Goal: Information Seeking & Learning: Learn about a topic

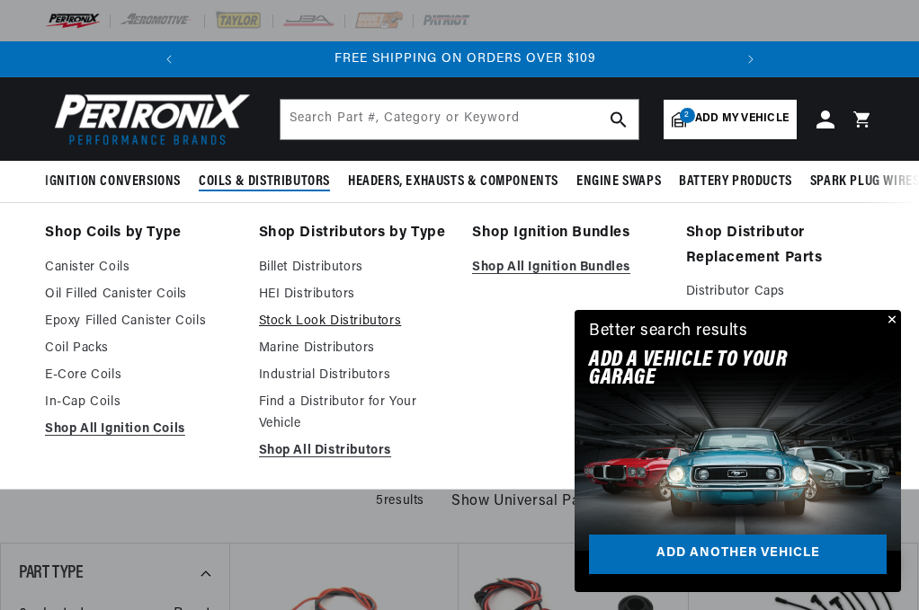
scroll to position [0, 545]
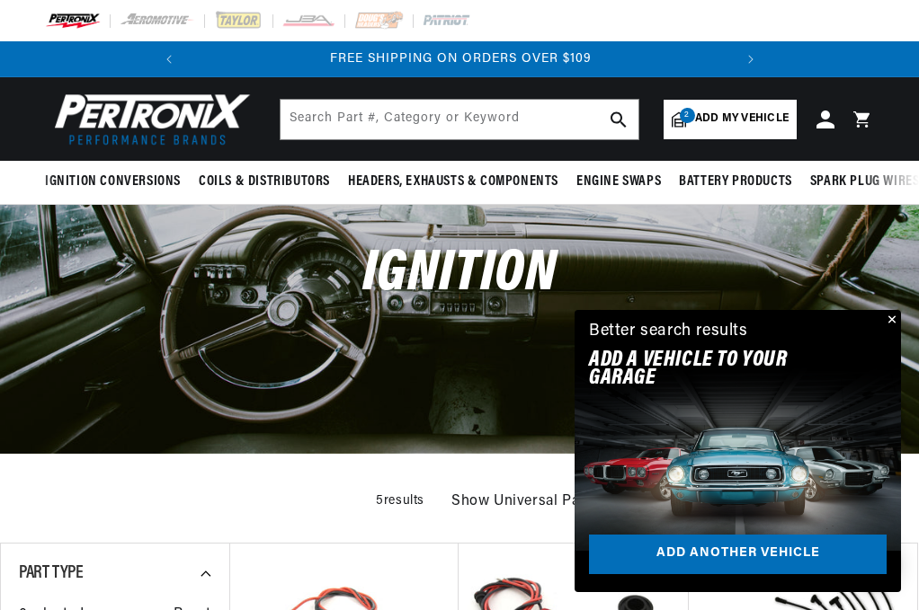
click at [894, 319] on button "Close" at bounding box center [890, 321] width 22 height 22
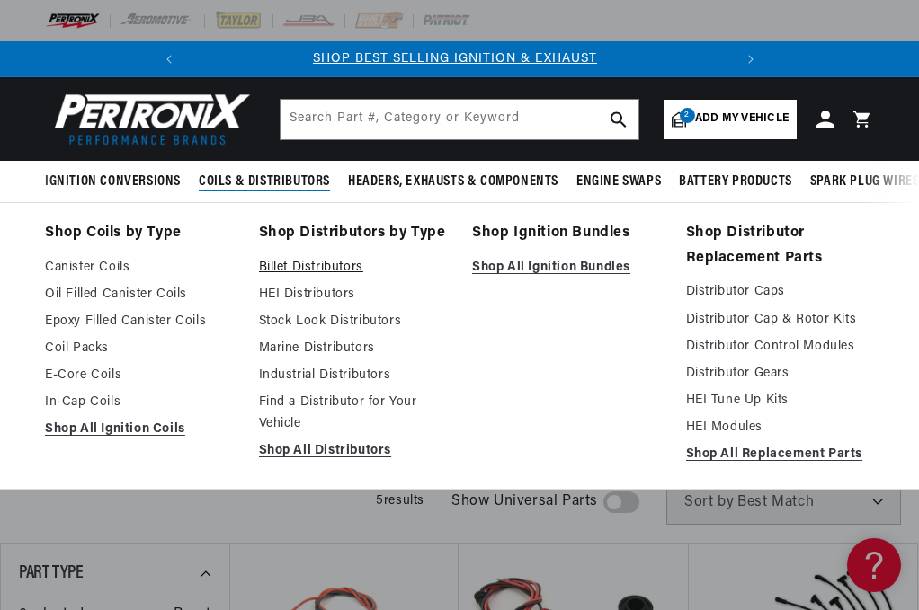
scroll to position [0, 0]
click at [324, 267] on link "Billet Distributors" at bounding box center [353, 268] width 189 height 22
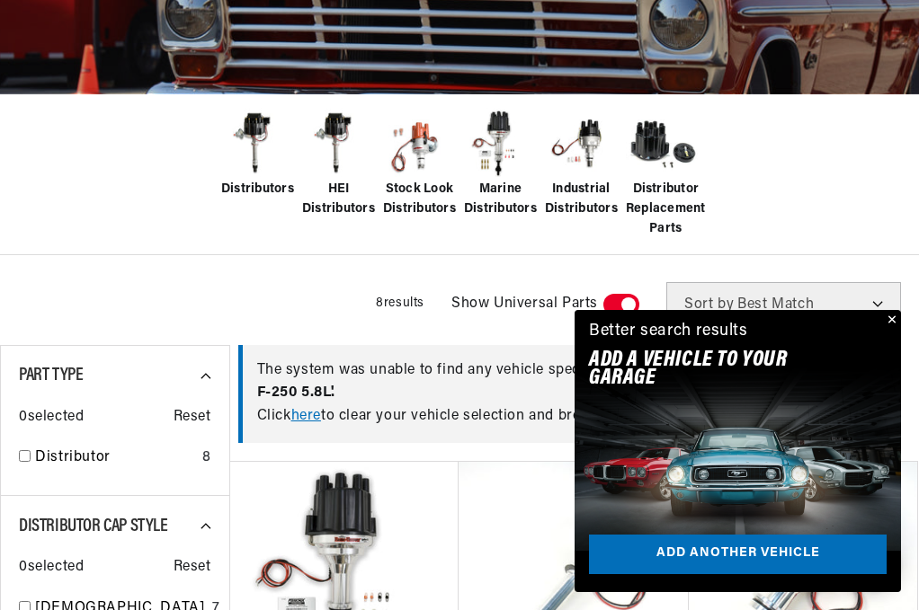
click at [421, 205] on span "Stock Look Distributors" at bounding box center [419, 200] width 73 height 40
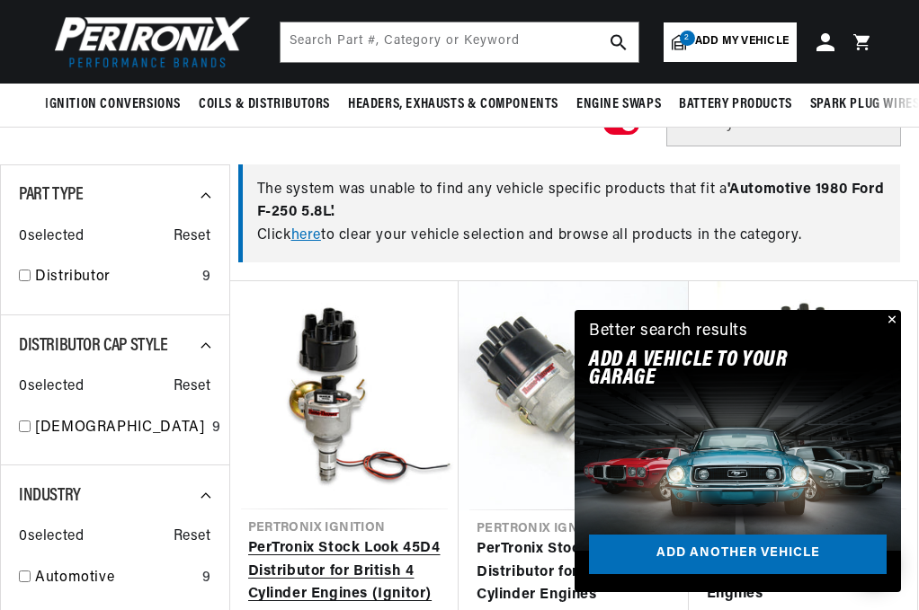
scroll to position [539, 0]
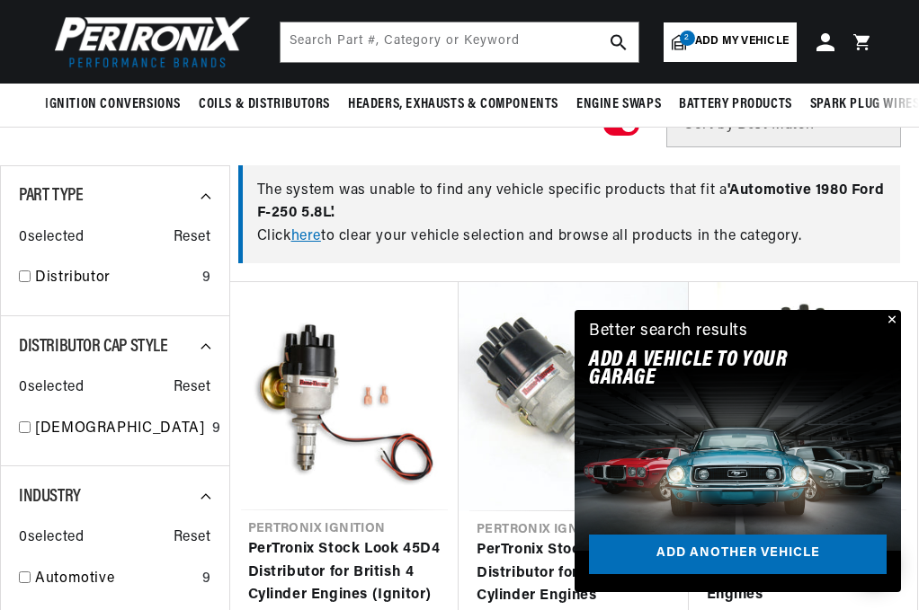
click at [893, 316] on button "Close" at bounding box center [890, 321] width 22 height 22
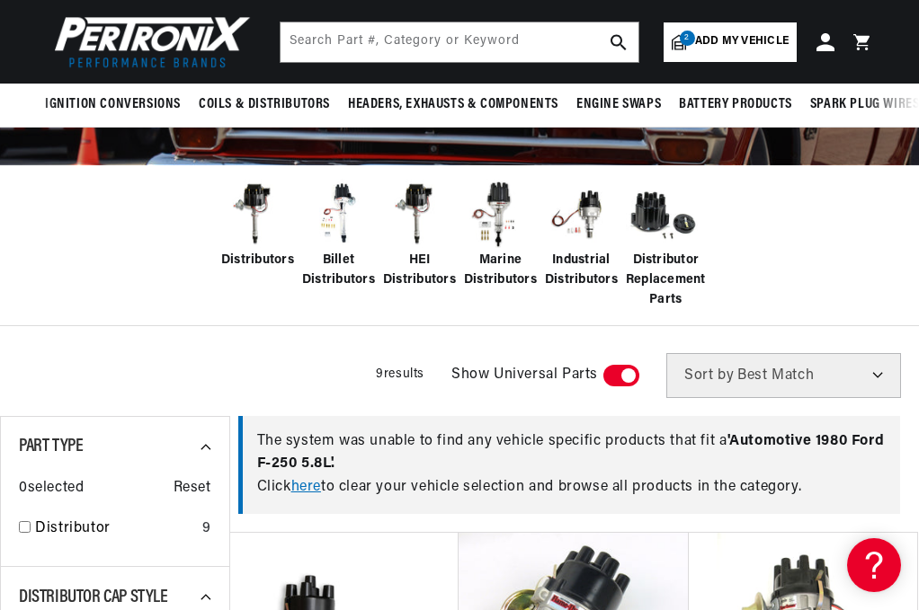
scroll to position [270, 0]
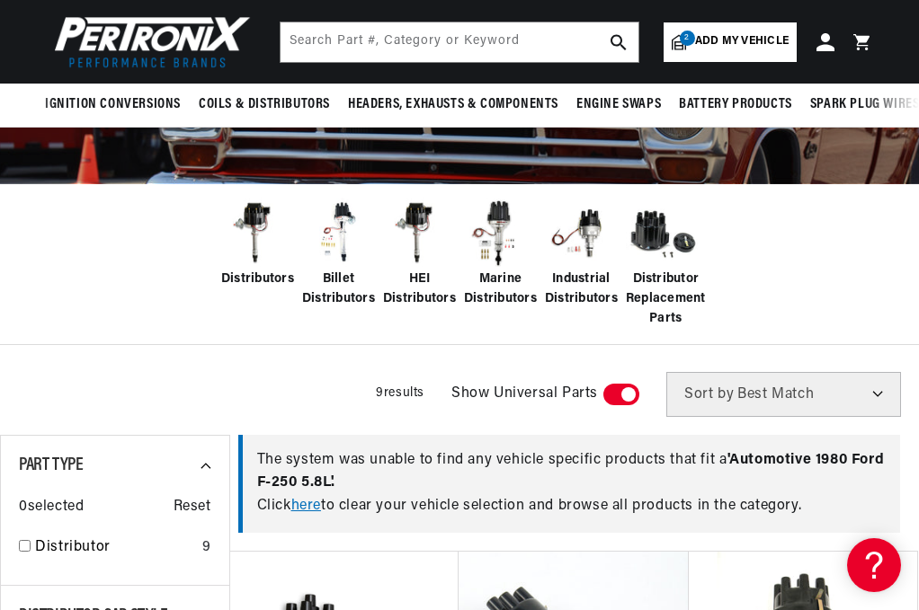
click at [338, 299] on span "Billet Distributors" at bounding box center [338, 290] width 73 height 40
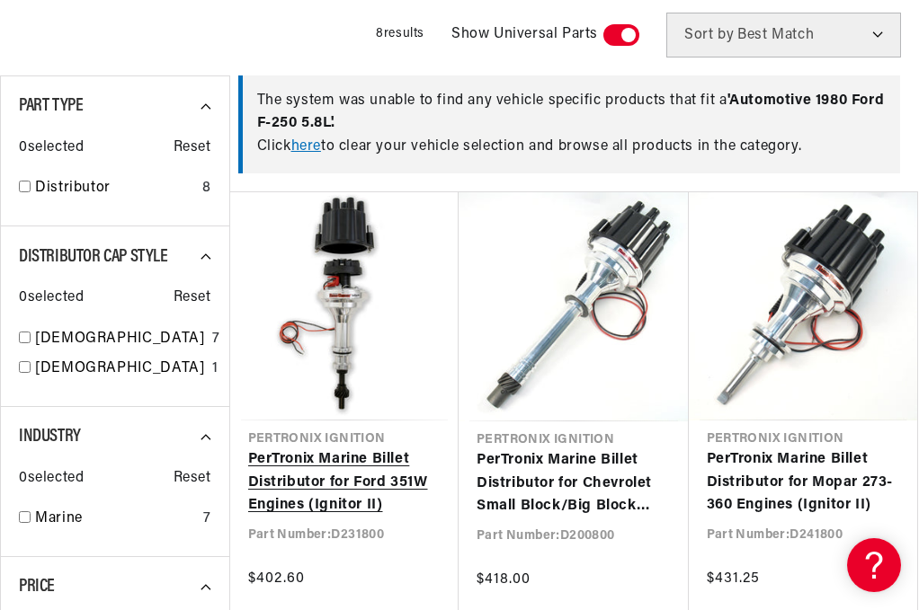
scroll to position [809, 0]
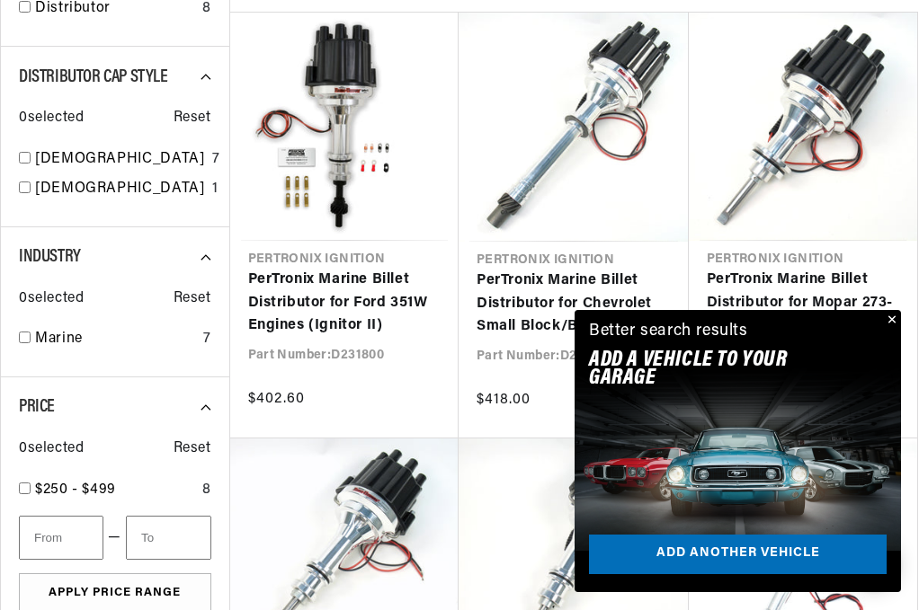
click at [891, 322] on button "Close" at bounding box center [890, 321] width 22 height 22
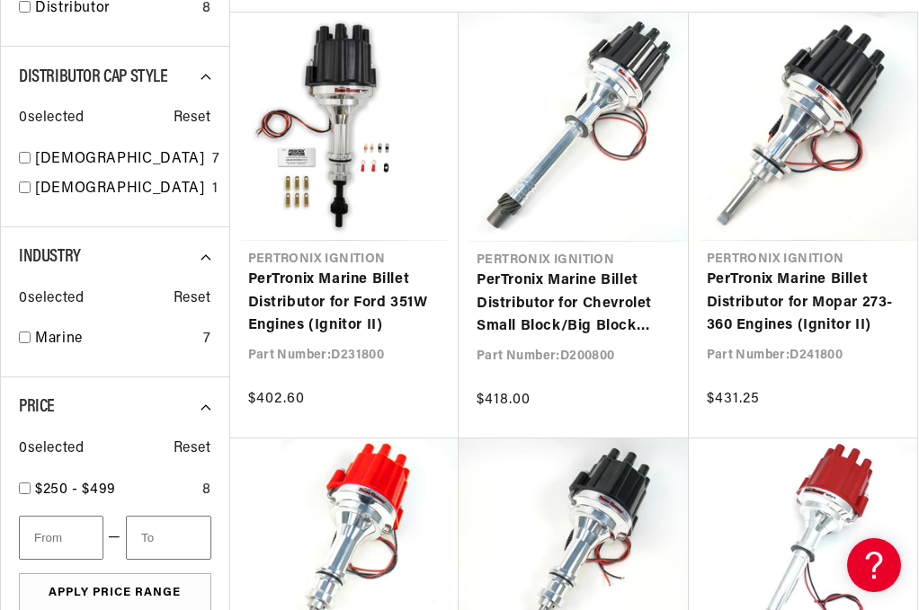
scroll to position [1079, 0]
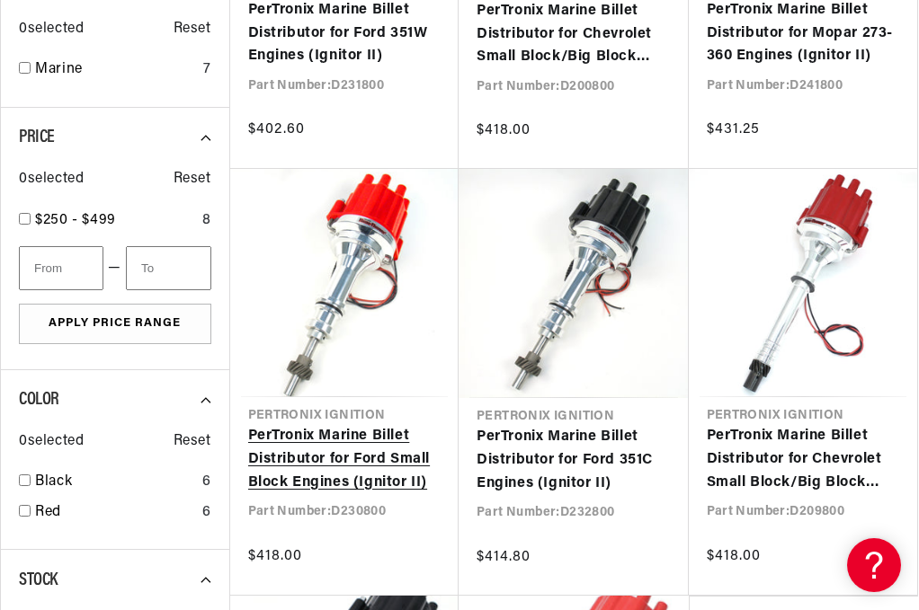
click at [344, 464] on link "PerTronix Marine Billet Distributor for Ford Small Block Engines (Ignitor II)" at bounding box center [344, 459] width 193 height 69
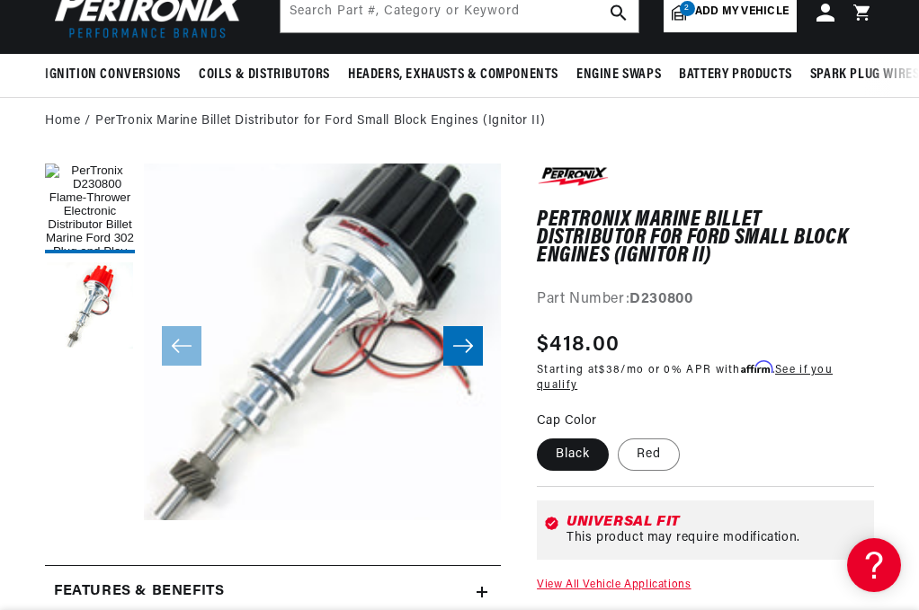
scroll to position [360, 0]
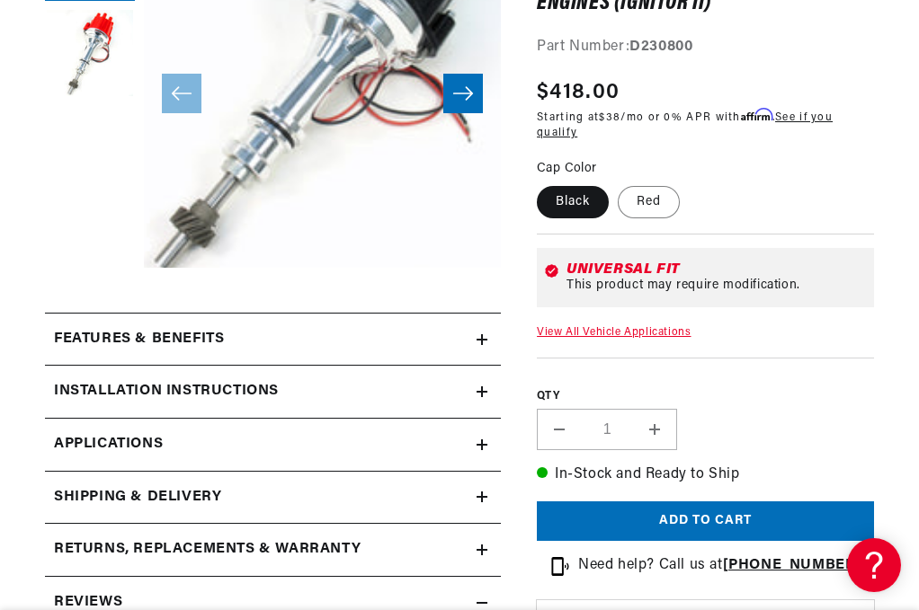
click at [178, 395] on h2 "Installation instructions" at bounding box center [166, 391] width 225 height 23
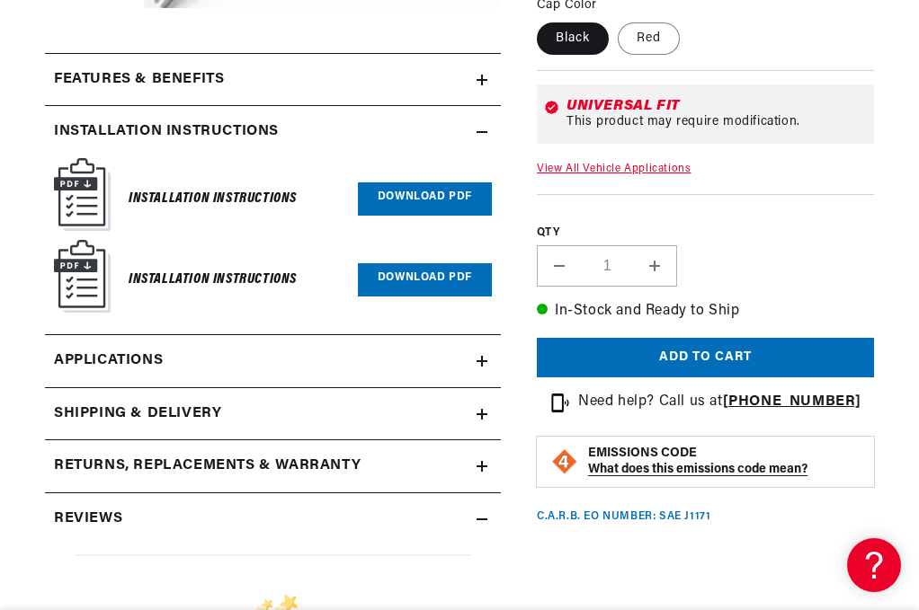
scroll to position [629, 0]
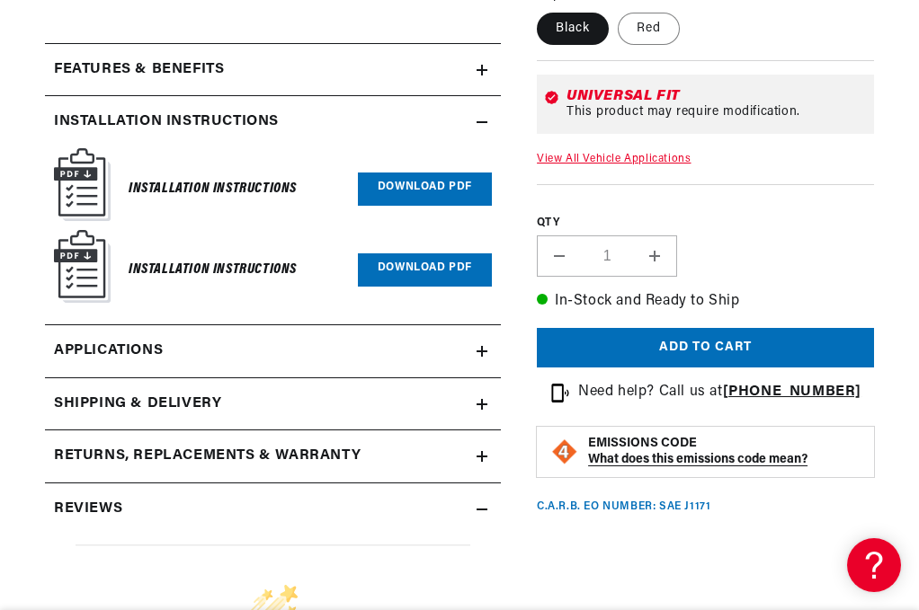
click at [161, 363] on span "Applications" at bounding box center [108, 351] width 109 height 23
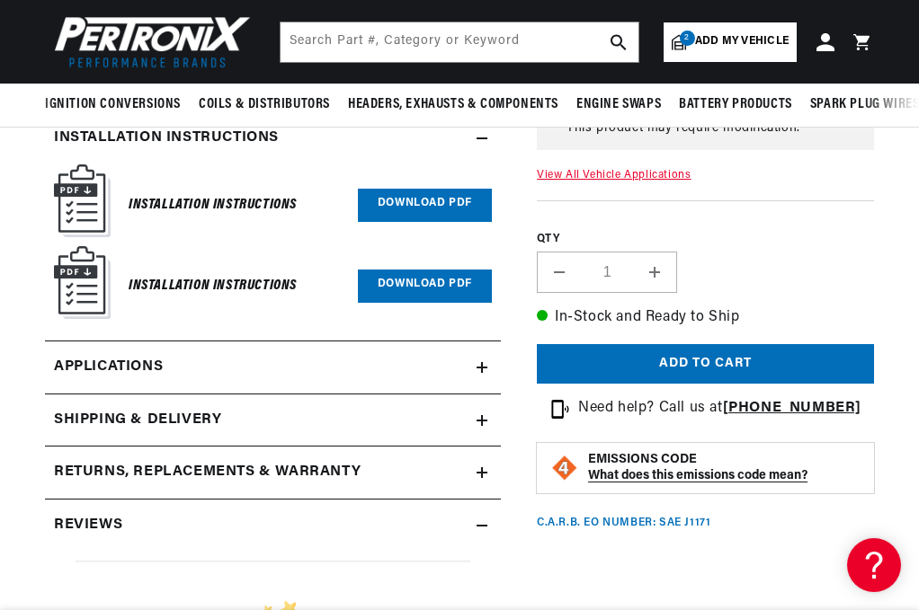
scroll to position [0, 545]
click at [443, 212] on link "Download PDF" at bounding box center [425, 205] width 134 height 33
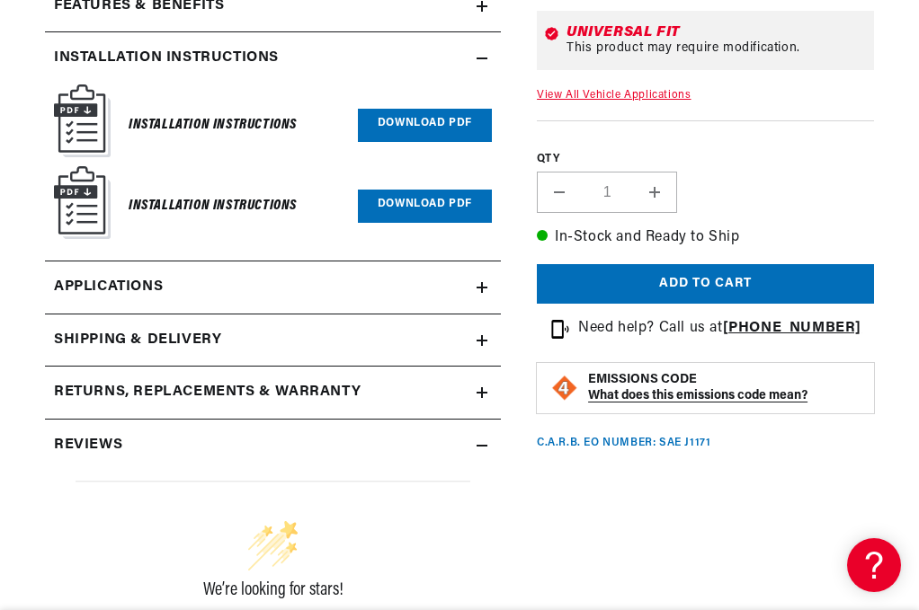
scroll to position [719, 0]
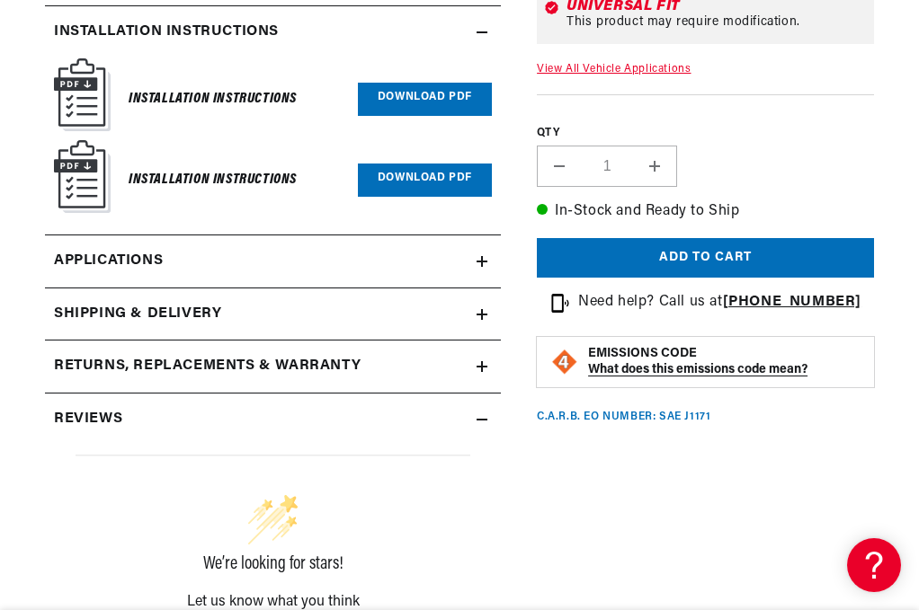
click at [217, 276] on link "Applications" at bounding box center [273, 262] width 456 height 53
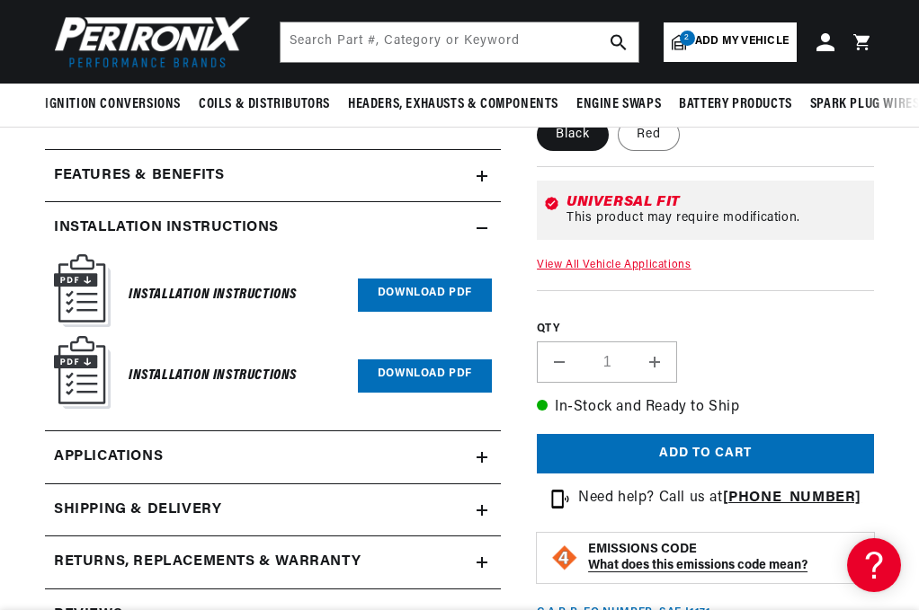
scroll to position [0, 0]
click at [482, 456] on icon at bounding box center [482, 457] width 0 height 11
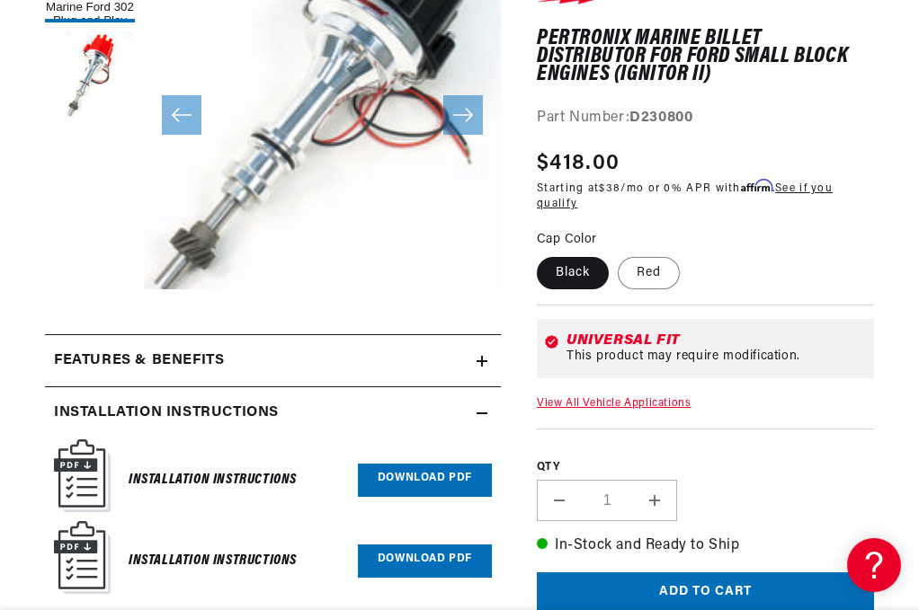
scroll to position [360, 0]
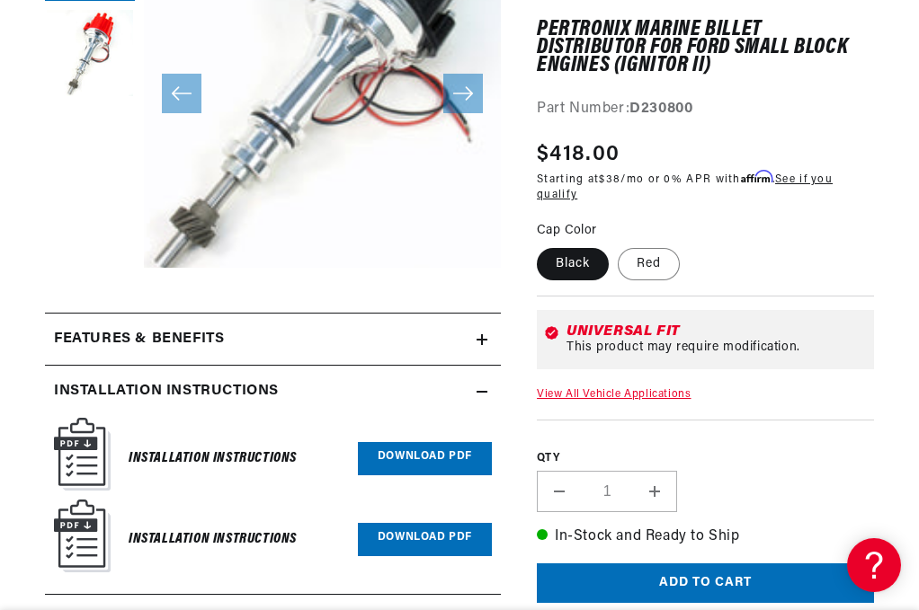
click at [477, 347] on summary "Features & Benefits" at bounding box center [273, 340] width 456 height 52
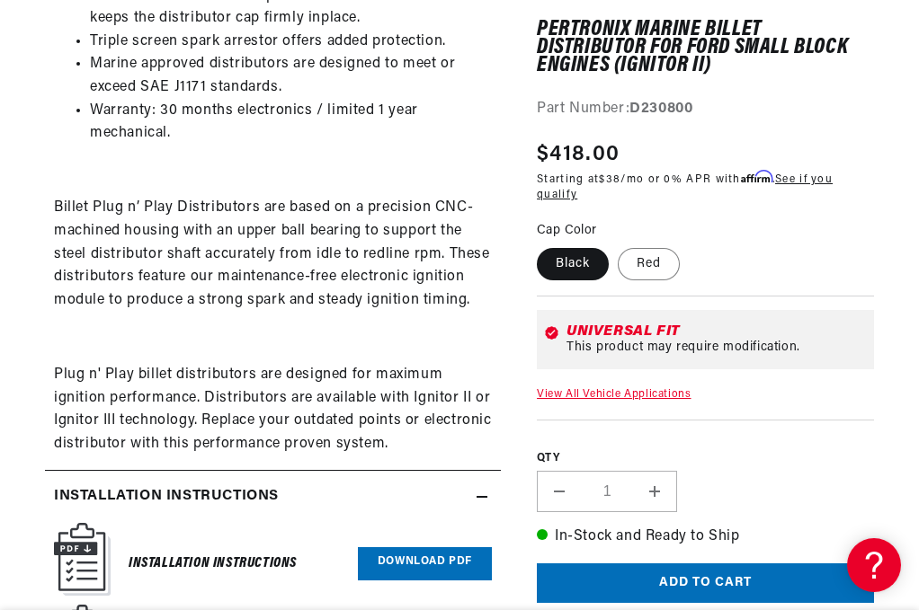
scroll to position [0, 0]
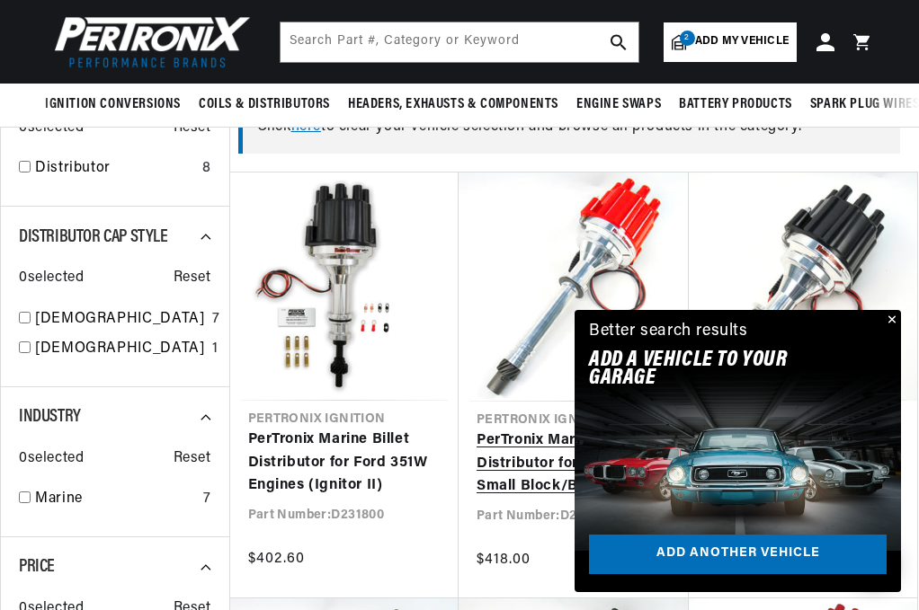
scroll to position [629, 0]
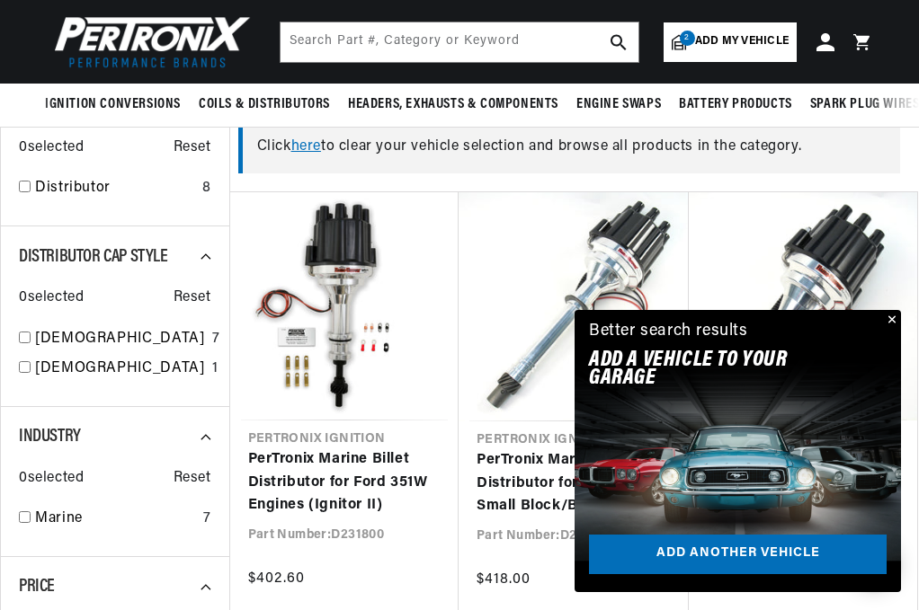
drag, startPoint x: 893, startPoint y: 318, endPoint x: 884, endPoint y: 321, distance: 10.2
click at [893, 318] on button "Close" at bounding box center [890, 321] width 22 height 22
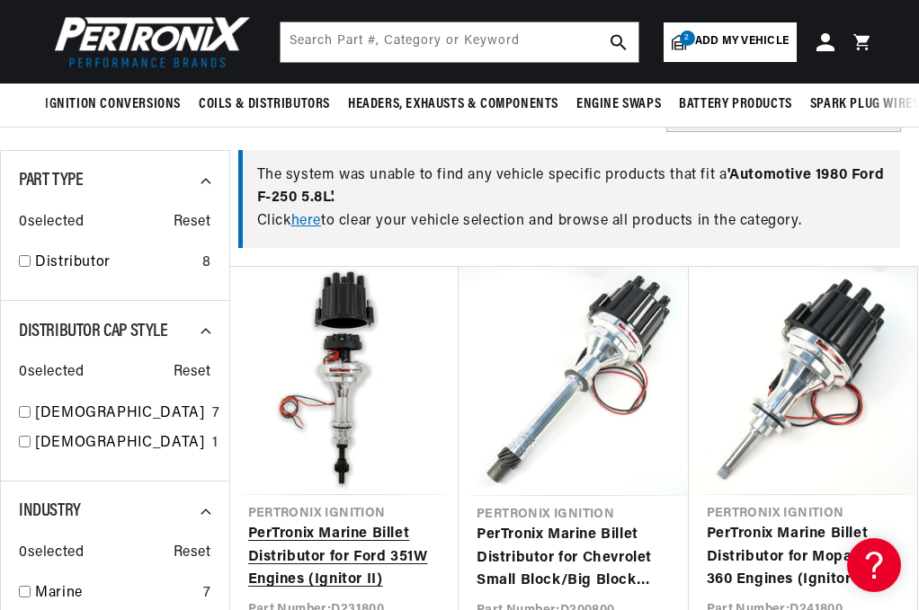
scroll to position [539, 0]
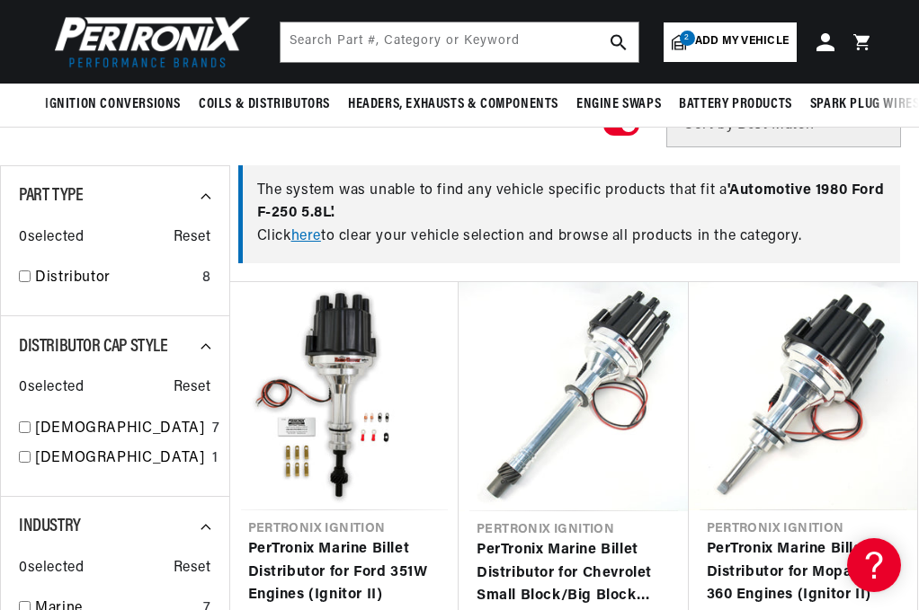
click at [309, 239] on link "here" at bounding box center [306, 236] width 30 height 14
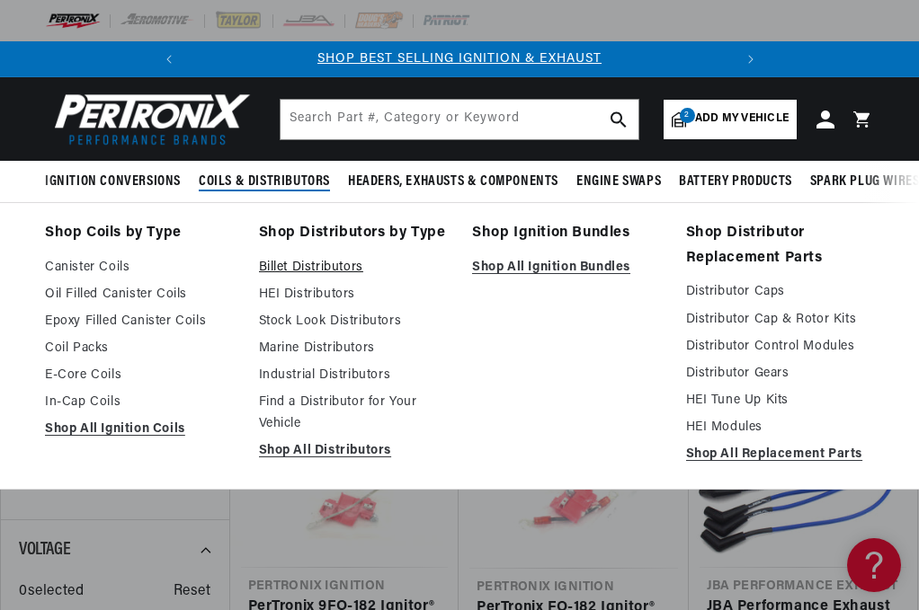
click at [313, 265] on link "Billet Distributors" at bounding box center [353, 268] width 189 height 22
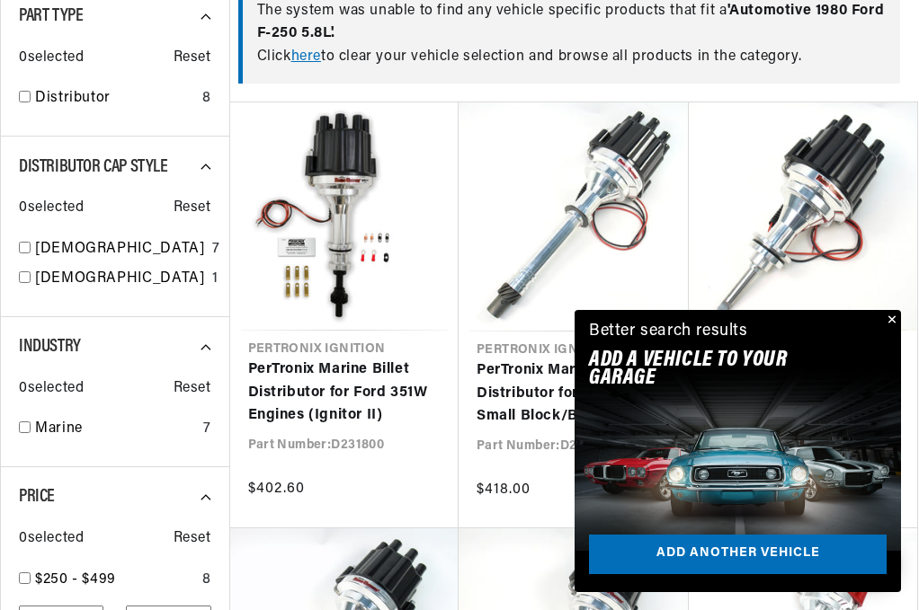
scroll to position [0, 545]
click at [895, 315] on button "Close" at bounding box center [890, 321] width 22 height 22
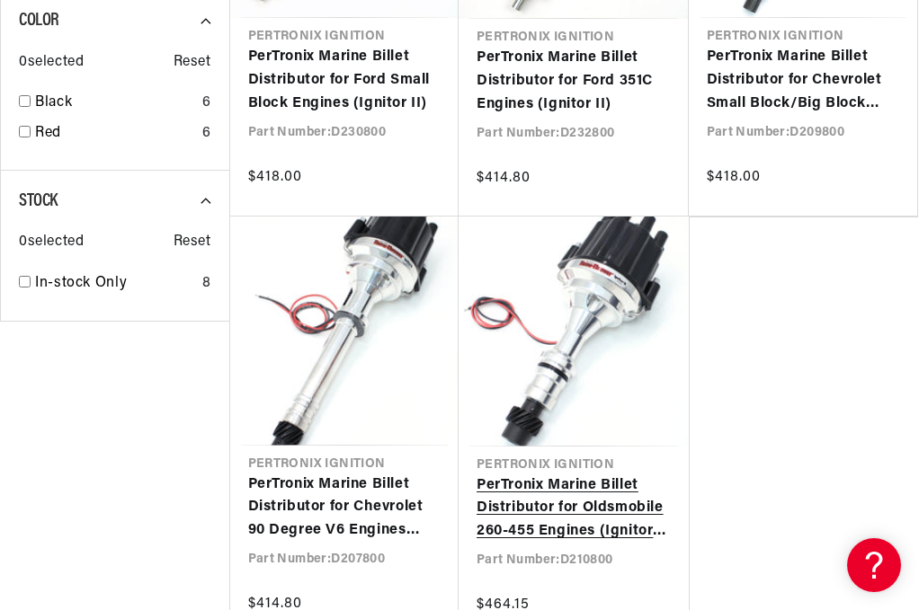
scroll to position [1348, 0]
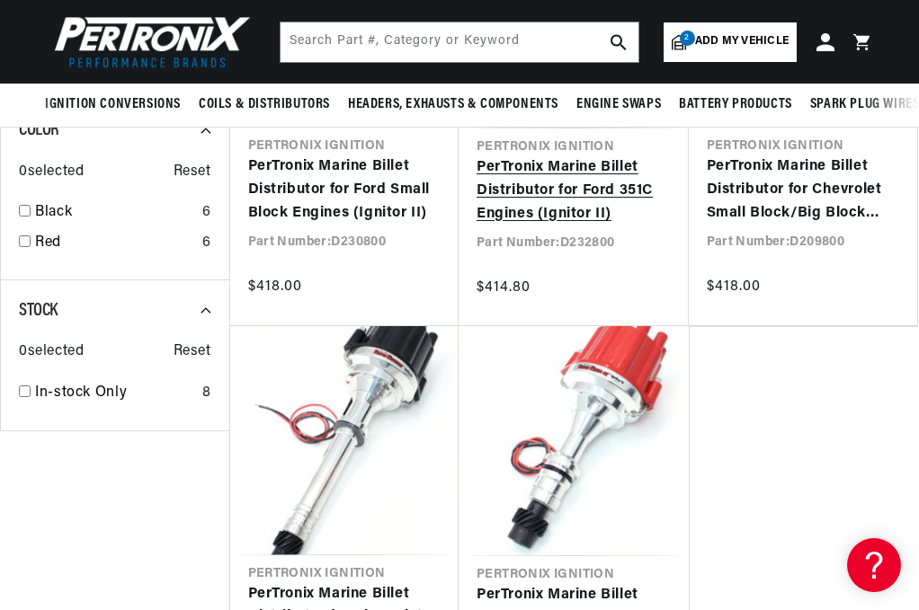
click at [584, 179] on link "PerTronix Marine Billet Distributor for Ford 351C Engines (Ignitor II)" at bounding box center [573, 190] width 194 height 69
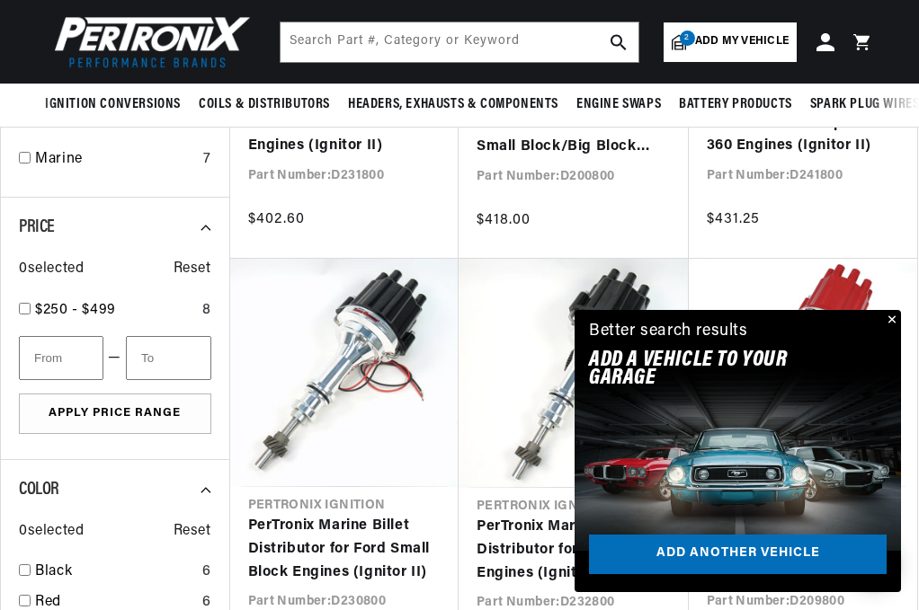
click at [890, 317] on button "Close" at bounding box center [890, 321] width 22 height 22
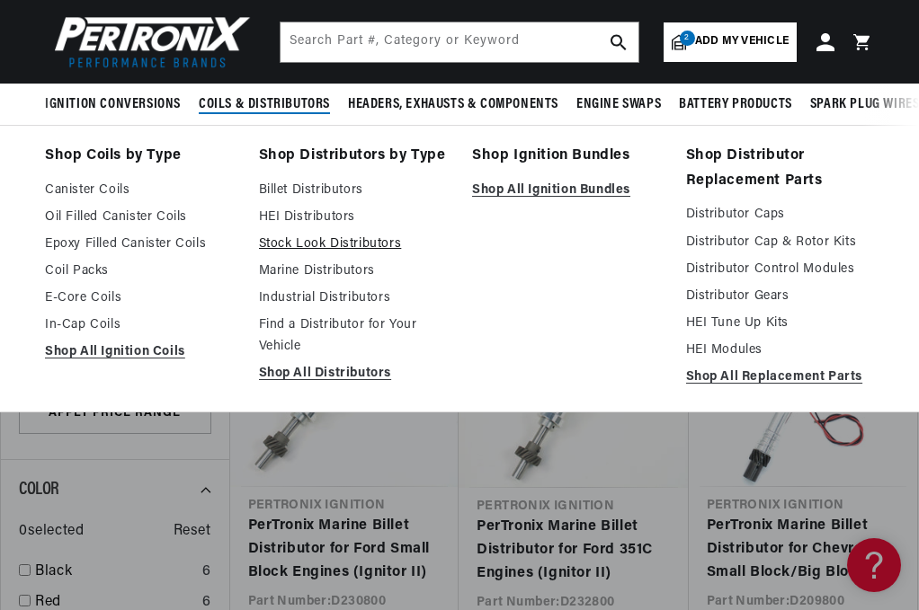
click at [344, 244] on link "Stock Look Distributors" at bounding box center [353, 245] width 189 height 22
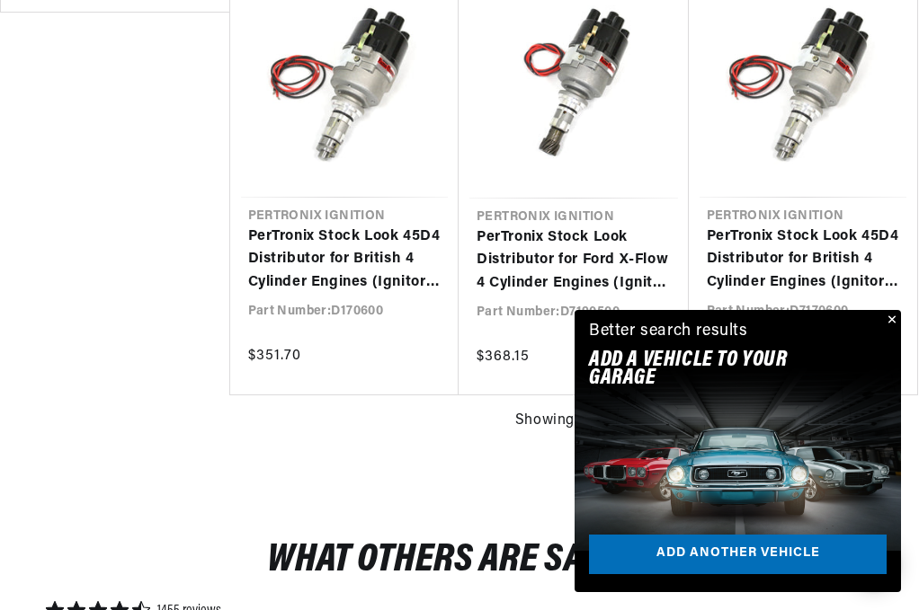
scroll to position [1708, 0]
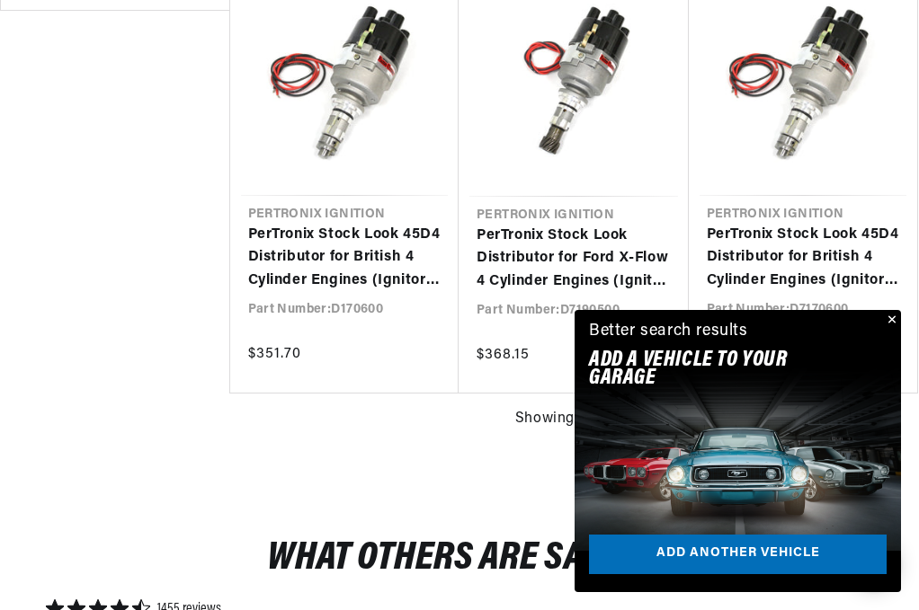
click at [890, 321] on button "Close" at bounding box center [890, 321] width 22 height 22
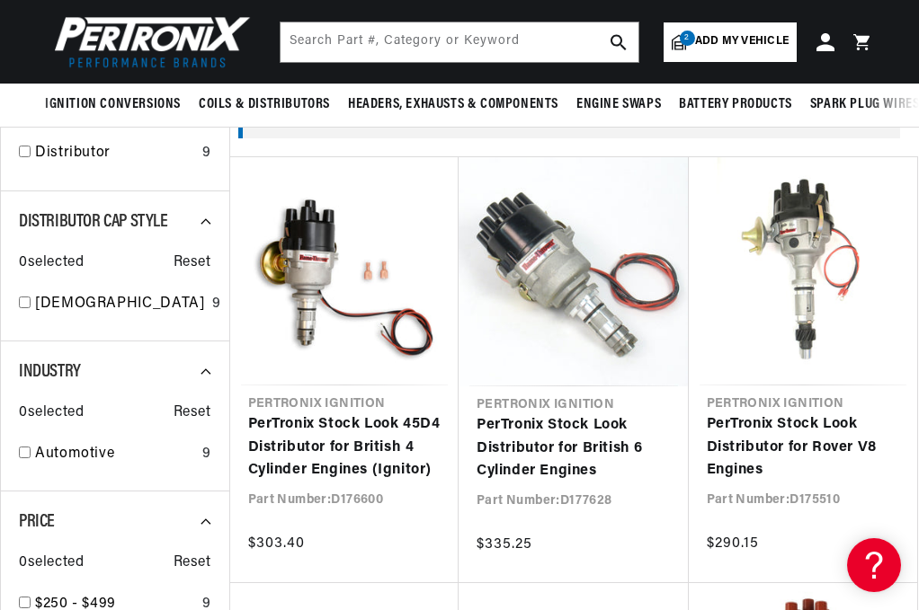
scroll to position [449, 0]
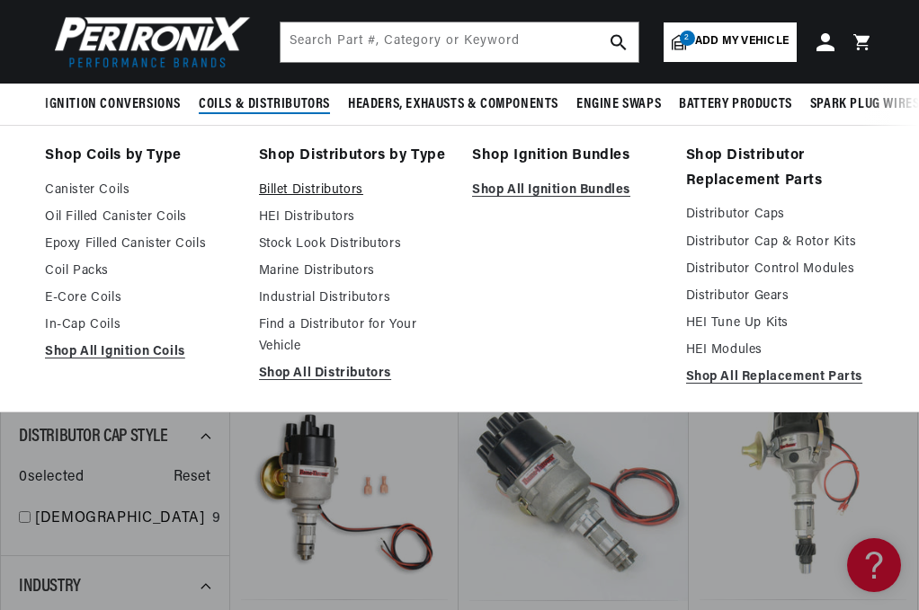
click at [339, 184] on link "Billet Distributors" at bounding box center [353, 191] width 189 height 22
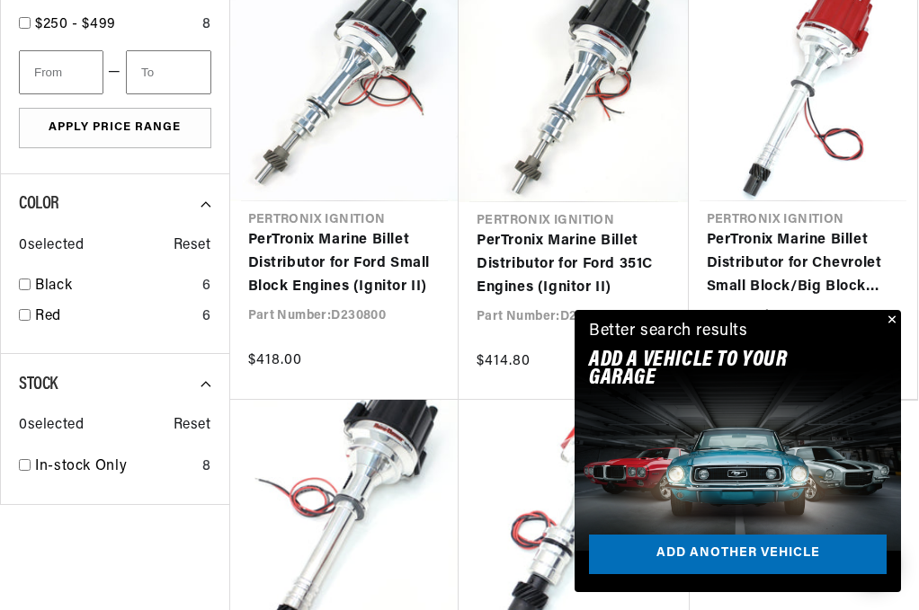
scroll to position [1438, 0]
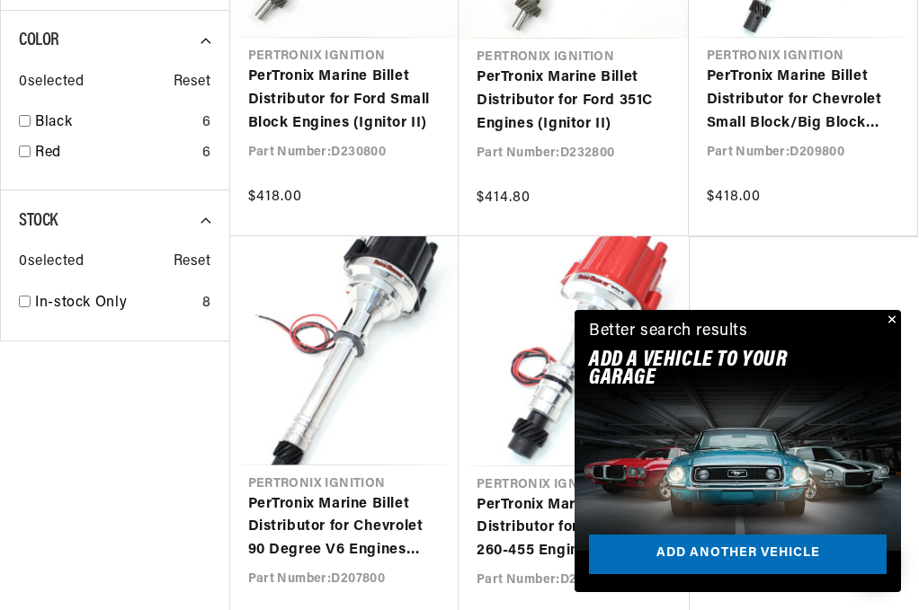
click at [896, 313] on button "Close" at bounding box center [890, 321] width 22 height 22
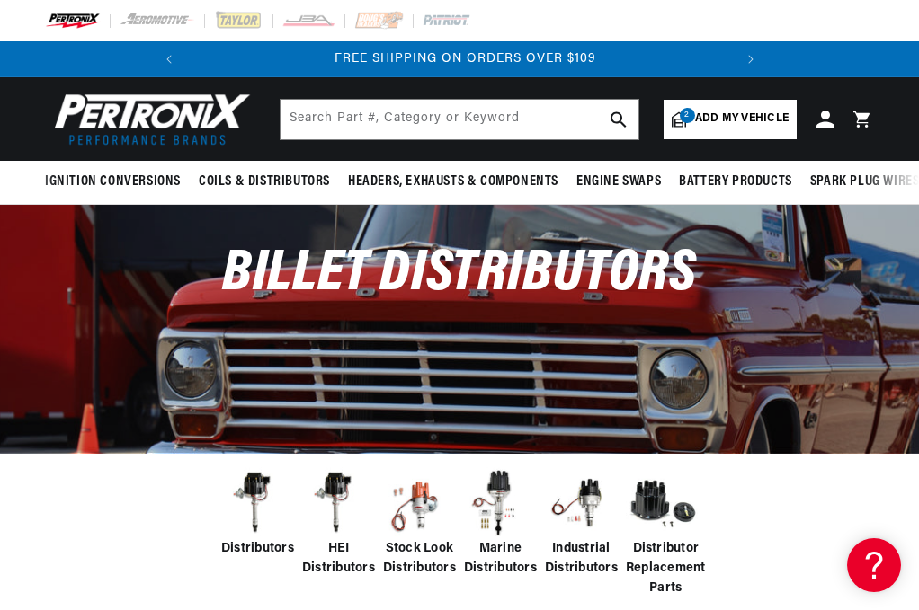
scroll to position [0, 545]
